Goal: Task Accomplishment & Management: Use online tool/utility

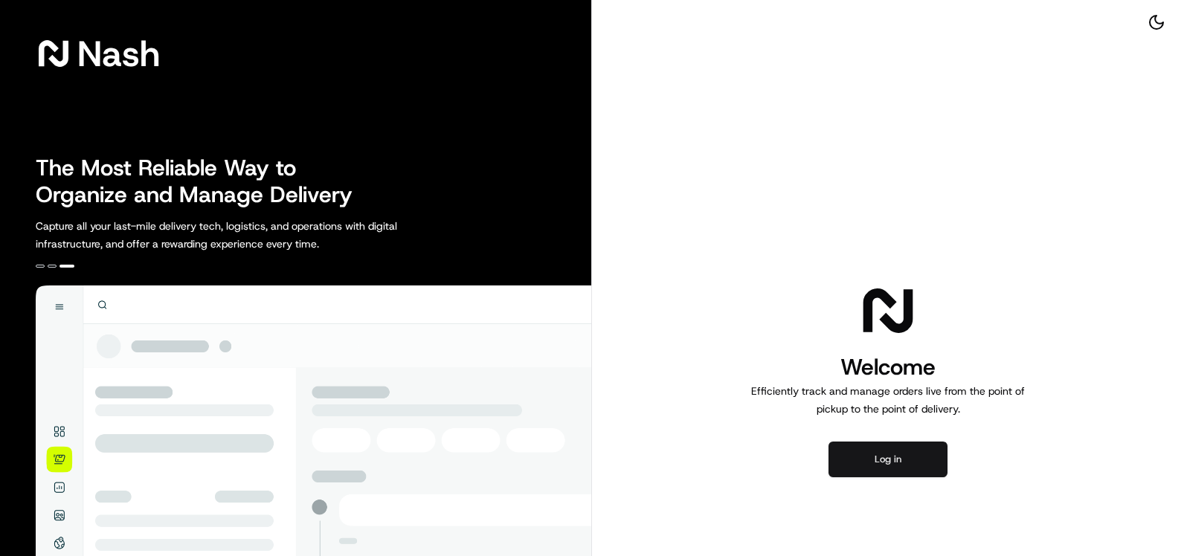
click at [915, 457] on button "Log in" at bounding box center [887, 460] width 119 height 36
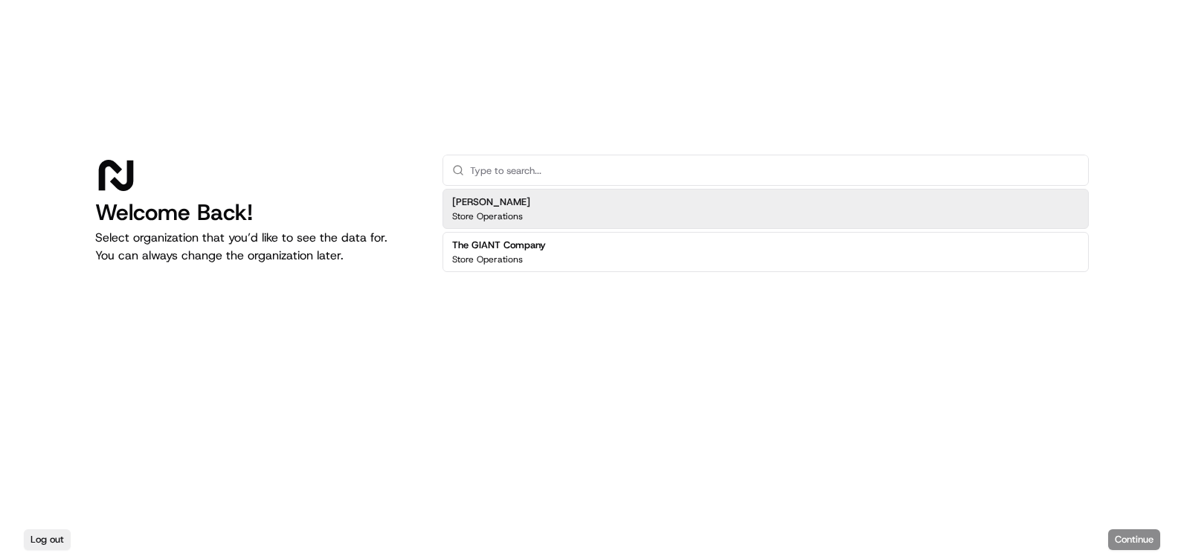
click at [483, 206] on h2 "[PERSON_NAME]" at bounding box center [491, 202] width 78 height 13
click at [1145, 544] on button "Continue" at bounding box center [1134, 539] width 52 height 21
